Goal: Entertainment & Leisure: Consume media (video, audio)

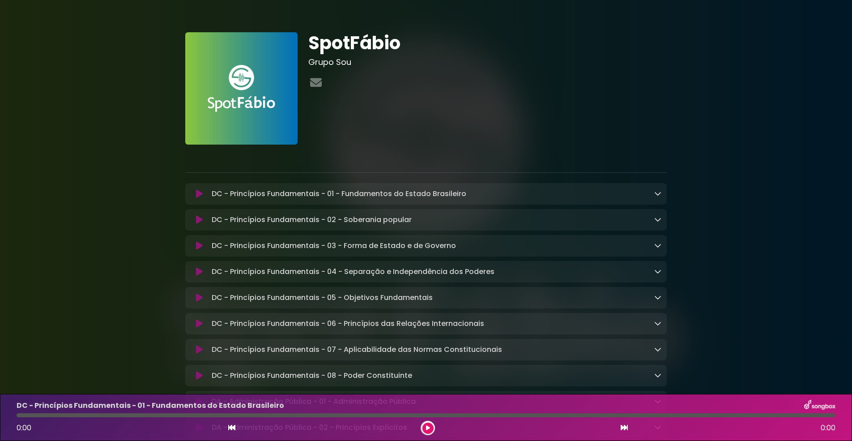
click at [428, 428] on icon at bounding box center [428, 427] width 4 height 5
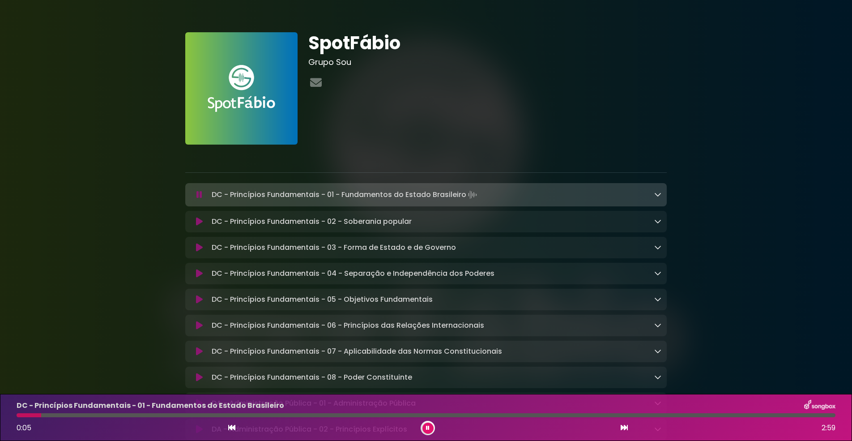
click at [428, 428] on icon at bounding box center [428, 427] width 4 height 5
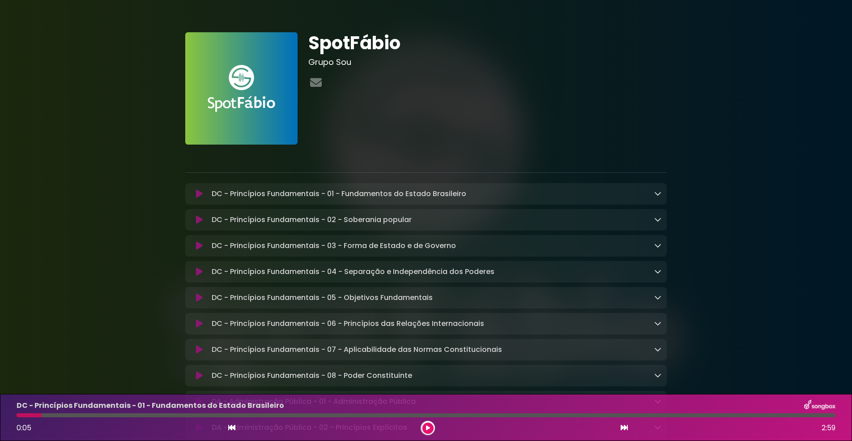
click at [428, 428] on icon at bounding box center [428, 427] width 4 height 5
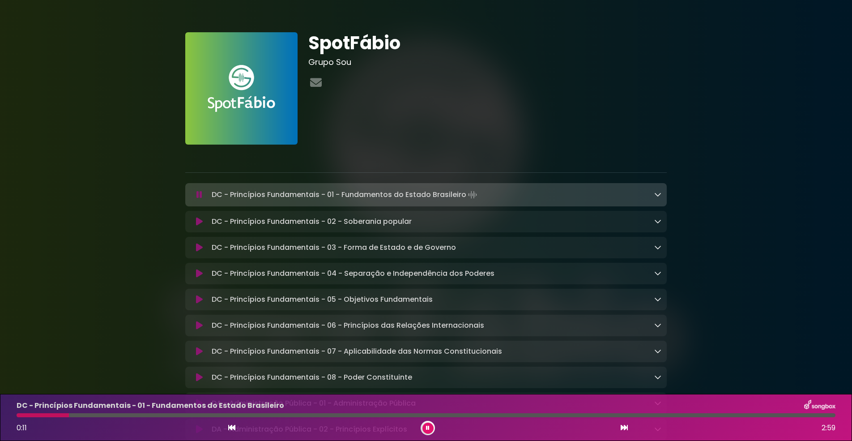
click at [428, 428] on icon at bounding box center [428, 427] width 4 height 5
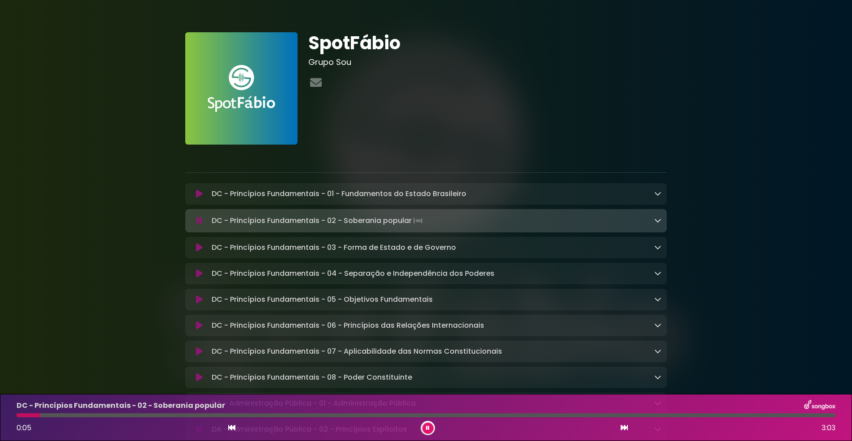
click at [428, 428] on icon at bounding box center [428, 427] width 4 height 5
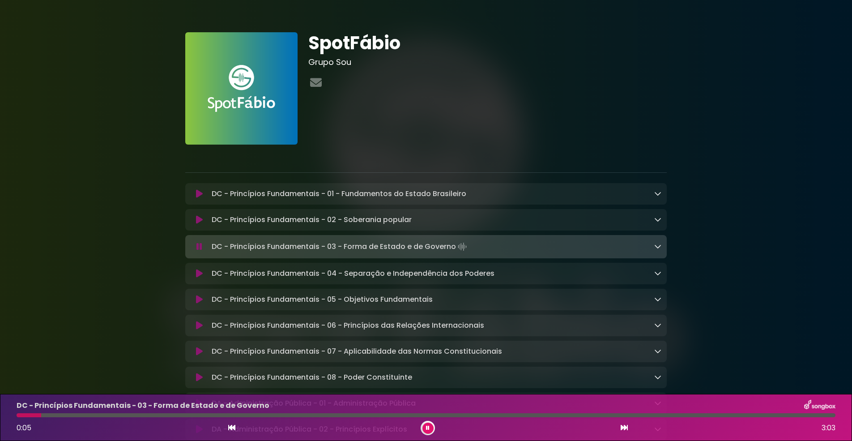
click at [428, 428] on icon at bounding box center [428, 427] width 4 height 5
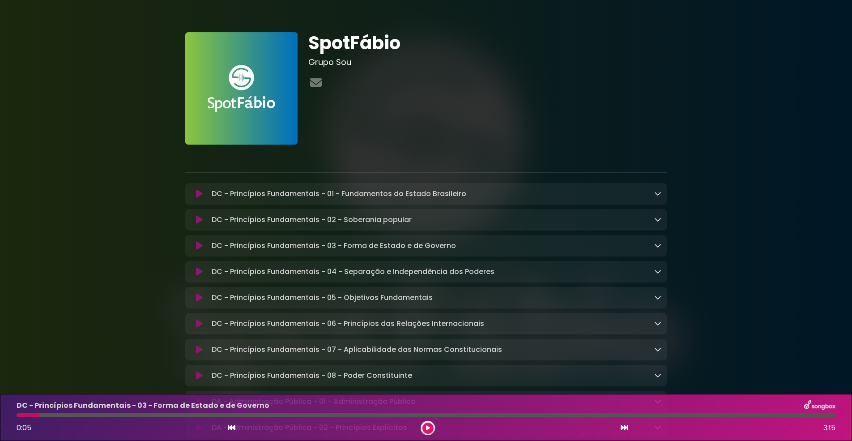
click at [428, 428] on icon at bounding box center [428, 427] width 4 height 5
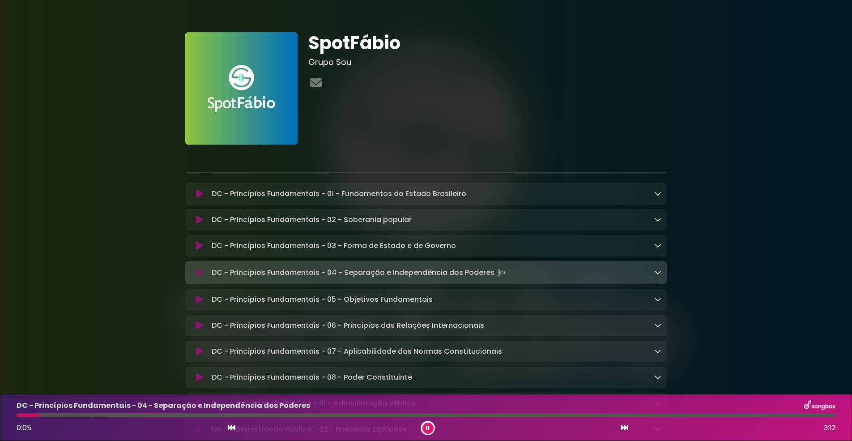
click at [428, 428] on icon at bounding box center [428, 427] width 4 height 5
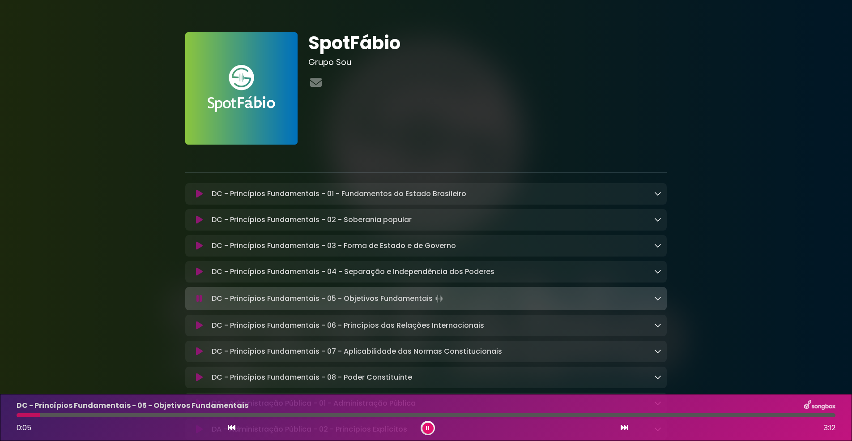
click at [428, 428] on icon at bounding box center [428, 427] width 4 height 5
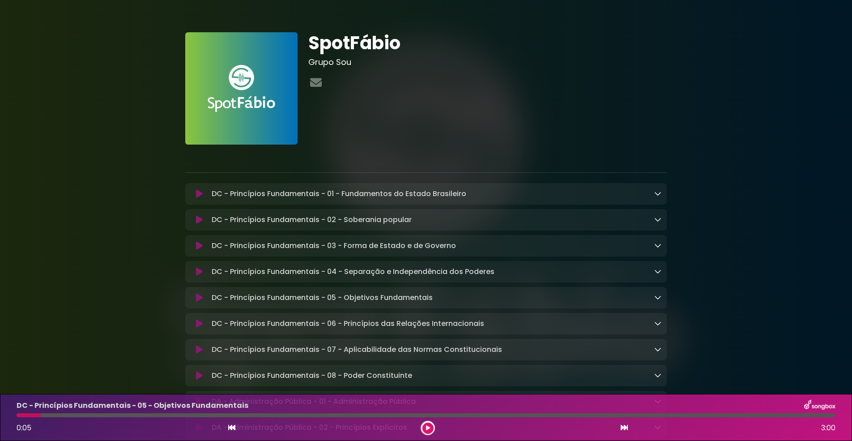
click at [428, 428] on icon at bounding box center [428, 427] width 4 height 5
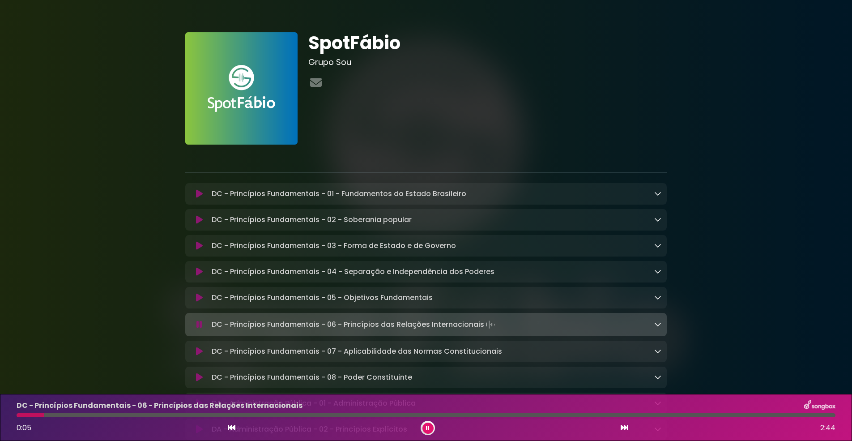
click at [428, 428] on icon at bounding box center [428, 427] width 4 height 5
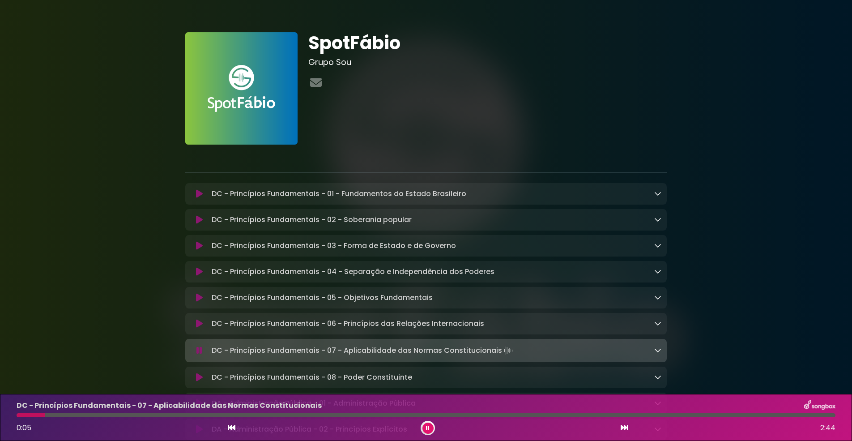
click at [428, 428] on icon at bounding box center [428, 427] width 4 height 5
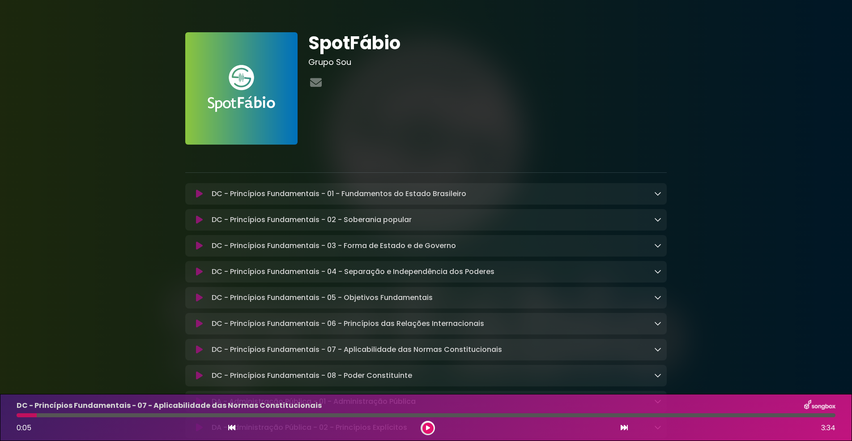
click at [428, 428] on icon at bounding box center [428, 427] width 4 height 5
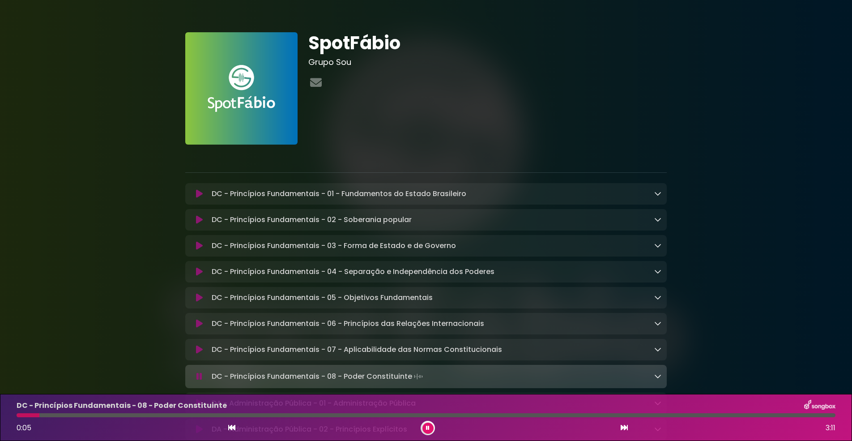
click at [428, 428] on icon at bounding box center [428, 427] width 4 height 5
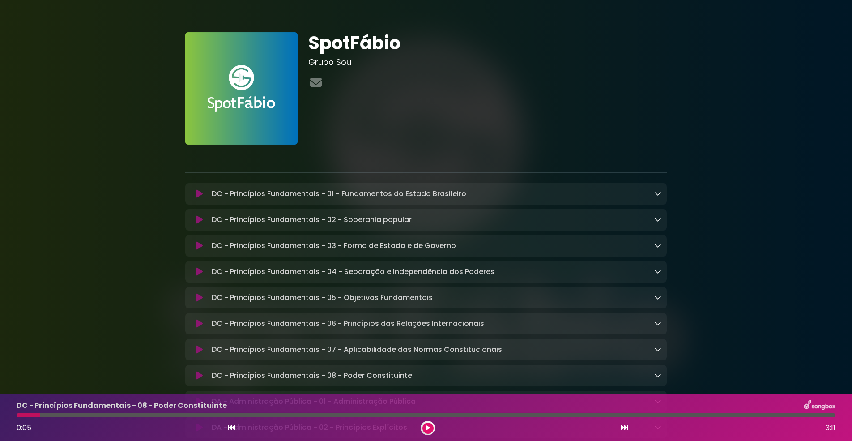
click at [428, 428] on icon at bounding box center [428, 427] width 4 height 5
